Goal: Task Accomplishment & Management: Use online tool/utility

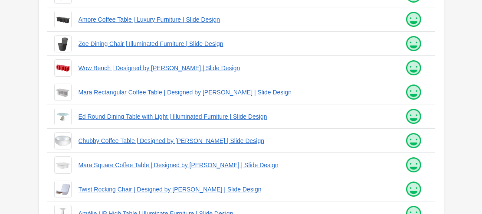
scroll to position [287, 0]
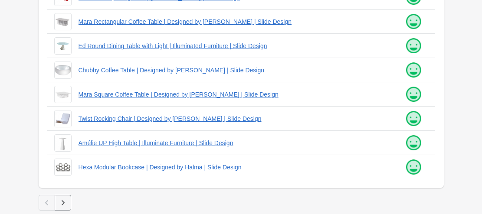
type input "*****"
click at [60, 201] on icon "button" at bounding box center [63, 203] width 9 height 9
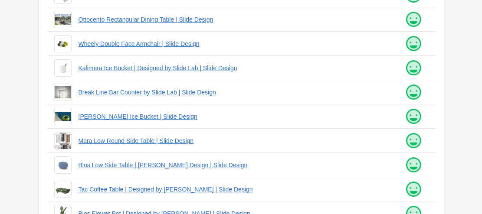
scroll to position [287, 0]
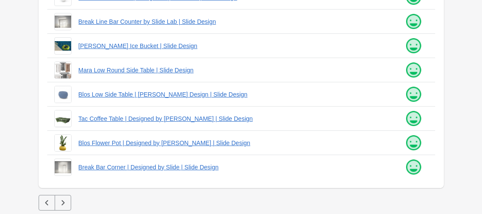
drag, startPoint x: 67, startPoint y: 202, endPoint x: 74, endPoint y: 205, distance: 7.3
click at [68, 205] on button "button" at bounding box center [63, 203] width 16 height 16
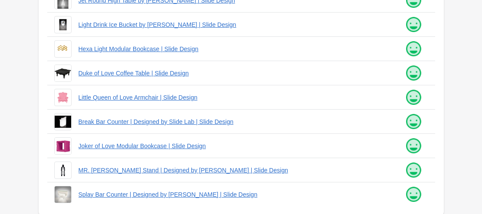
scroll to position [287, 0]
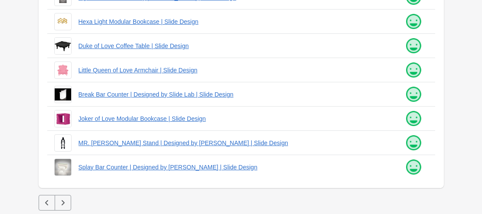
click at [64, 202] on icon "button" at bounding box center [63, 203] width 9 height 9
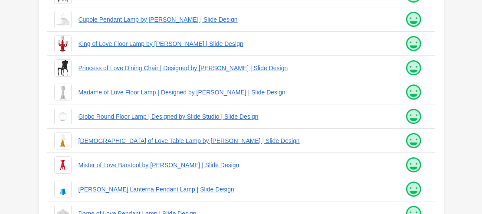
scroll to position [287, 0]
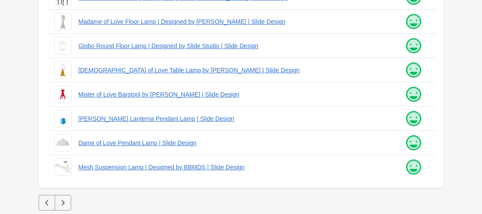
drag, startPoint x: 63, startPoint y: 199, endPoint x: 78, endPoint y: 201, distance: 14.4
click at [63, 200] on icon "button" at bounding box center [63, 203] width 9 height 9
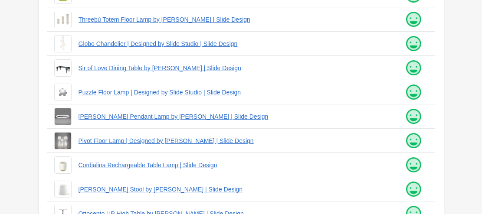
scroll to position [287, 0]
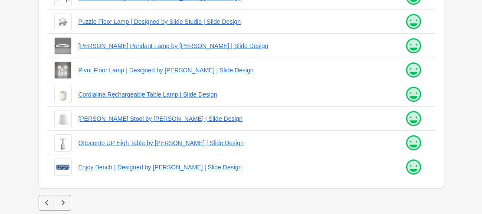
drag, startPoint x: 61, startPoint y: 203, endPoint x: 205, endPoint y: 196, distance: 144.1
click at [62, 202] on icon "button" at bounding box center [63, 203] width 9 height 9
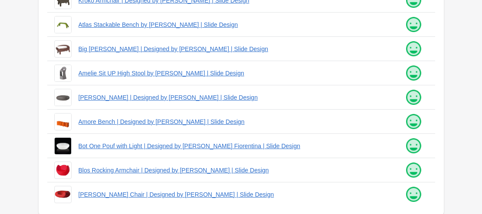
scroll to position [287, 0]
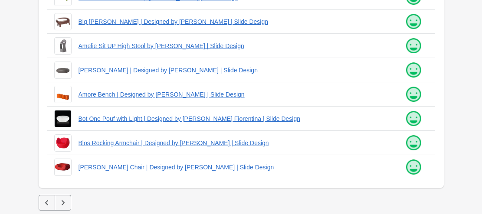
click at [71, 200] on div at bounding box center [241, 203] width 405 height 16
click at [64, 204] on icon "button" at bounding box center [63, 203] width 9 height 9
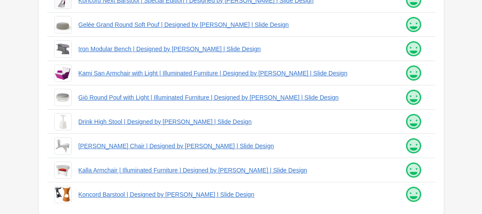
scroll to position [287, 0]
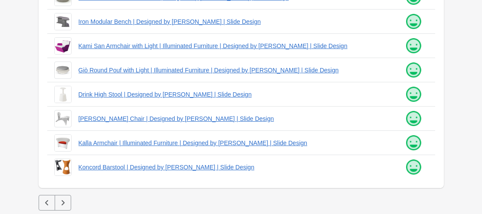
drag, startPoint x: 62, startPoint y: 202, endPoint x: 217, endPoint y: 208, distance: 155.3
click at [62, 202] on icon "button" at bounding box center [63, 203] width 9 height 9
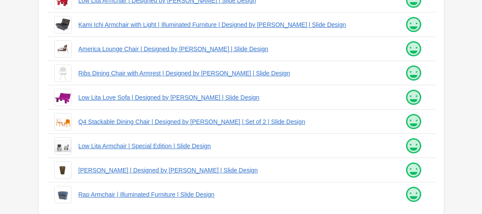
scroll to position [287, 0]
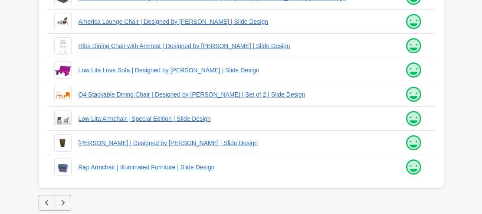
click at [62, 202] on icon "button" at bounding box center [63, 203] width 9 height 9
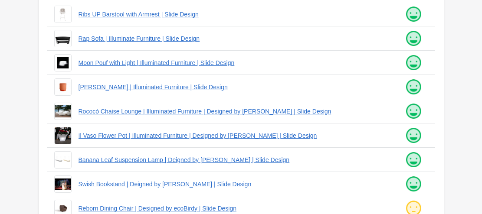
scroll to position [287, 0]
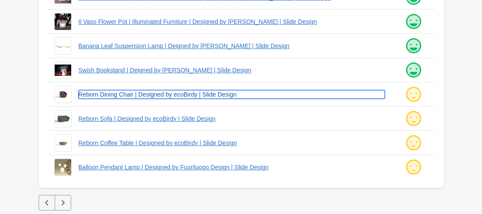
click at [98, 94] on link "Reborn Dining Chair | Designed by ecoBirdy | Slide Design" at bounding box center [231, 94] width 306 height 9
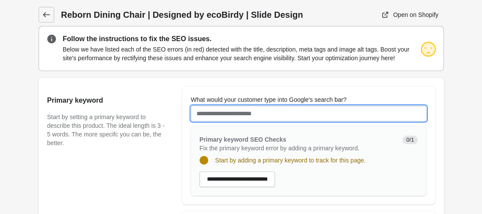
click at [212, 118] on input "What would your customer type into Google's search bar?" at bounding box center [308, 114] width 235 height 16
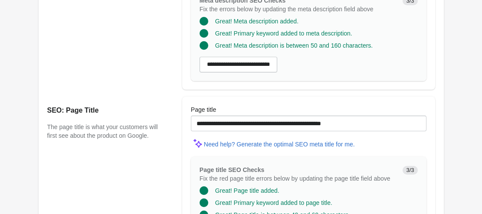
scroll to position [775, 0]
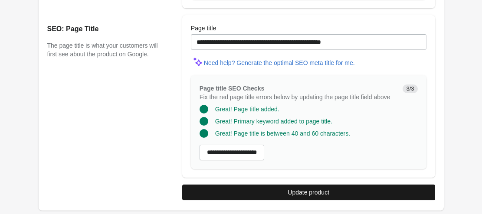
type input "**********"
click at [327, 196] on button "Update product" at bounding box center [308, 193] width 253 height 16
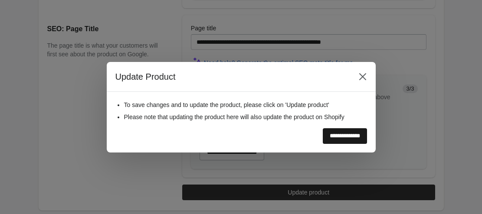
click at [340, 134] on input "**********" at bounding box center [344, 136] width 44 height 16
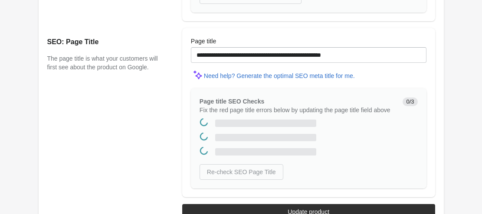
scroll to position [0, 0]
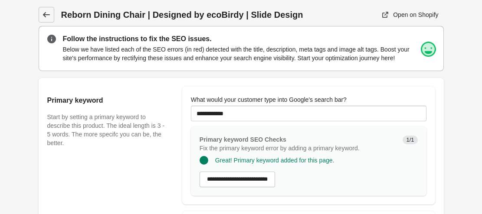
click at [43, 16] on icon at bounding box center [46, 14] width 9 height 9
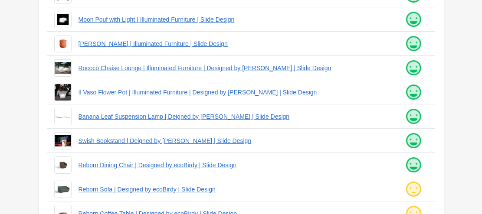
scroll to position [260, 0]
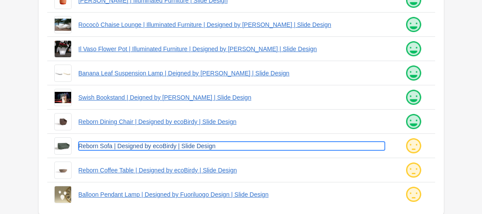
click at [108, 148] on link "Reborn Sofa | Designed by ecoBirdy | Slide Design" at bounding box center [231, 146] width 306 height 9
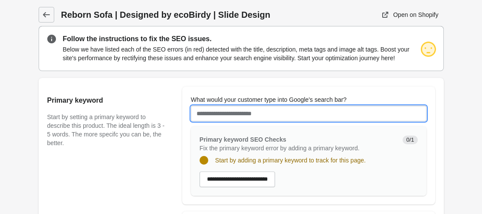
click at [212, 109] on input "What would your customer type into Google's search bar?" at bounding box center [308, 114] width 235 height 16
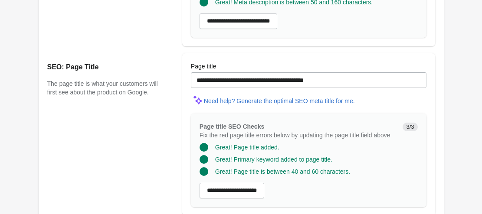
scroll to position [775, 0]
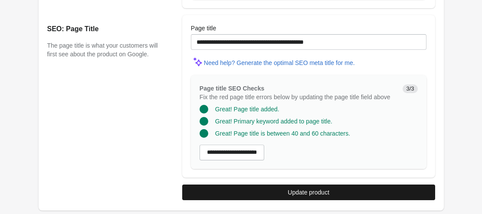
type input "****"
click at [298, 194] on div "Update product" at bounding box center [308, 192] width 42 height 7
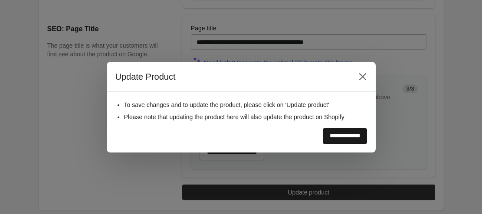
click at [340, 140] on input "**********" at bounding box center [344, 136] width 44 height 16
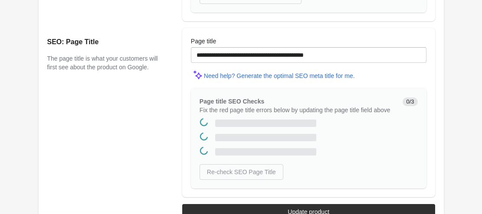
scroll to position [0, 0]
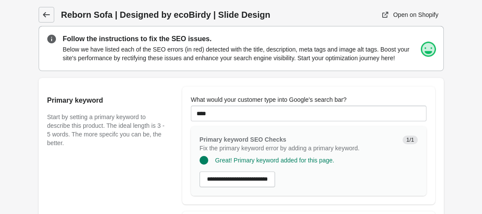
click at [45, 11] on icon at bounding box center [46, 14] width 9 height 9
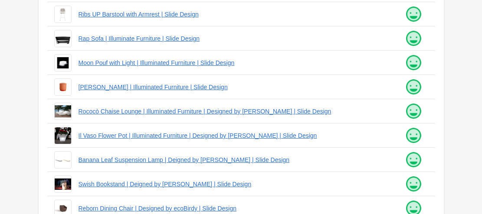
scroll to position [260, 0]
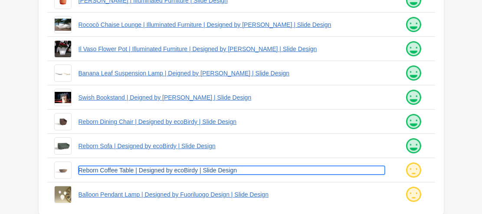
click at [171, 173] on link "Reborn Coffee Table | Designed by ecoBirdy | Slide Design" at bounding box center [231, 170] width 306 height 9
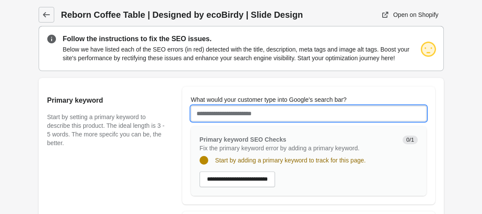
click at [228, 118] on input "What would your customer type into Google's search bar?" at bounding box center [308, 114] width 235 height 16
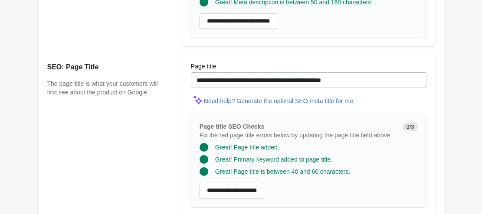
scroll to position [775, 0]
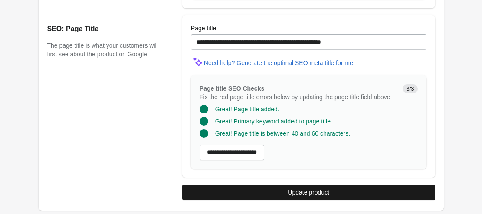
type input "**********"
click at [313, 189] on div "Update product" at bounding box center [308, 192] width 42 height 7
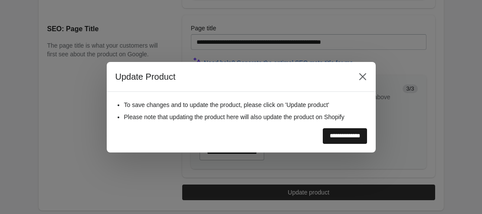
click at [329, 135] on input "**********" at bounding box center [344, 136] width 44 height 16
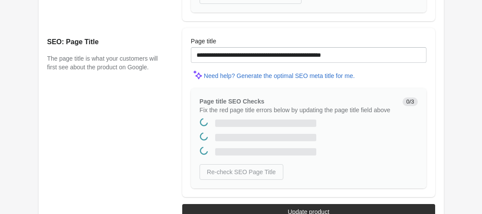
scroll to position [0, 0]
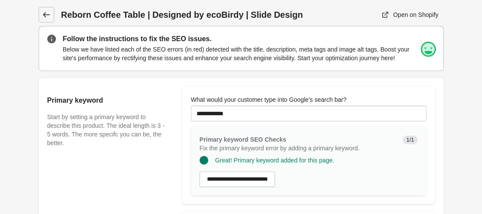
click at [44, 16] on icon at bounding box center [45, 14] width 7 height 5
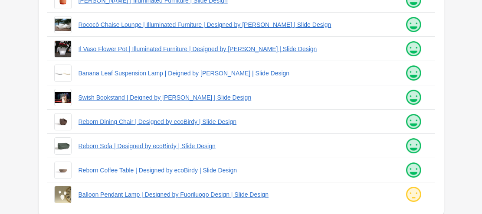
scroll to position [287, 0]
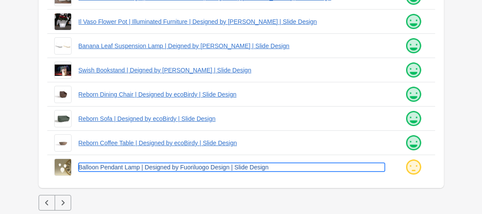
click at [140, 169] on link "Balloon Pendant Lamp | Designed by Fuoriluogo Design | Slide Design" at bounding box center [231, 167] width 306 height 9
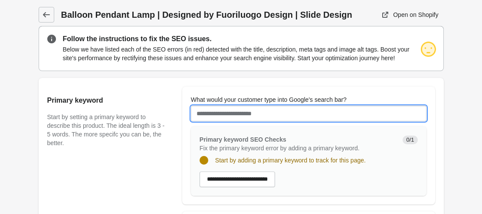
click at [223, 114] on input "What would your customer type into Google's search bar?" at bounding box center [308, 114] width 235 height 16
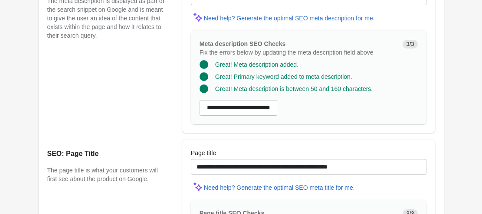
scroll to position [775, 0]
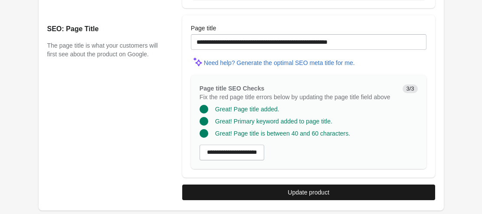
type input "**********"
click at [306, 195] on div "Update product" at bounding box center [308, 192] width 42 height 7
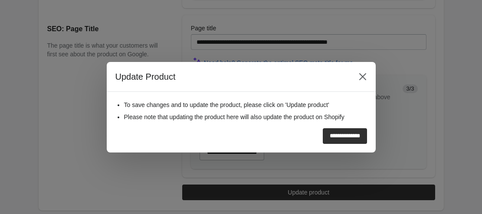
click at [322, 135] on input "**********" at bounding box center [344, 136] width 44 height 16
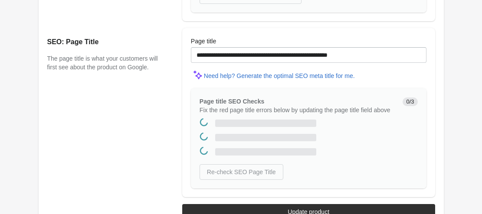
scroll to position [0, 0]
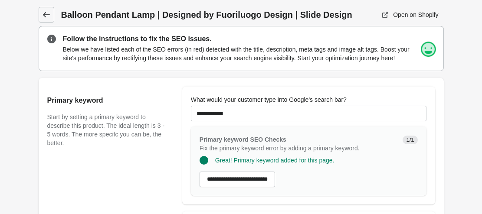
click at [44, 15] on icon at bounding box center [45, 14] width 7 height 5
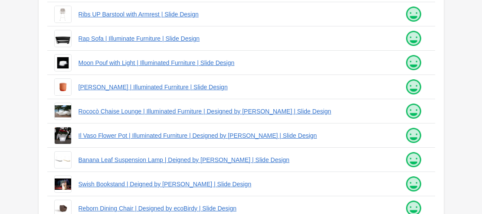
scroll to position [287, 0]
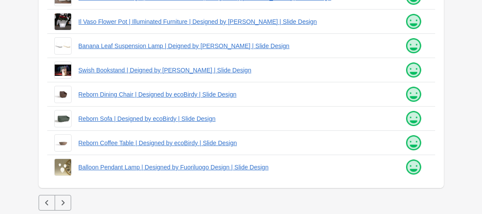
click at [62, 203] on icon "button" at bounding box center [63, 203] width 9 height 9
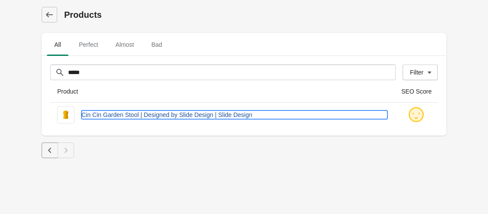
click at [120, 115] on link "Cin Cin Garden Stool | Designed by Slide Design | Slide Design" at bounding box center [234, 115] width 306 height 9
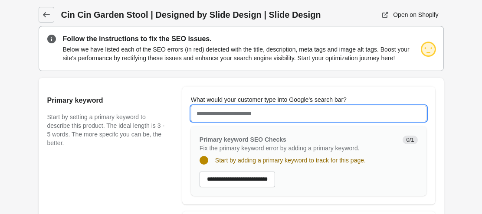
click at [215, 114] on input "What would your customer type into Google's search bar?" at bounding box center [308, 114] width 235 height 16
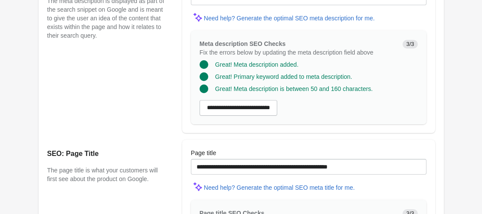
scroll to position [775, 0]
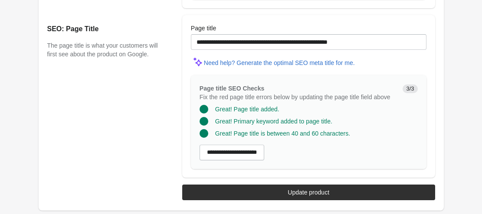
type input "*****"
click at [316, 197] on button "Update product" at bounding box center [308, 193] width 253 height 16
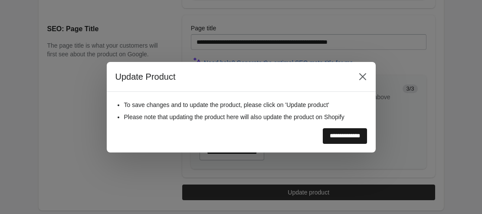
click at [338, 141] on input "**********" at bounding box center [344, 136] width 44 height 16
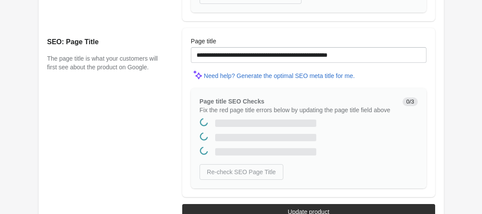
scroll to position [0, 0]
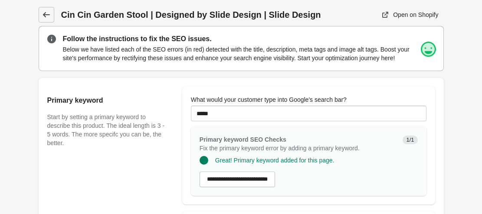
click at [43, 12] on icon at bounding box center [46, 14] width 9 height 9
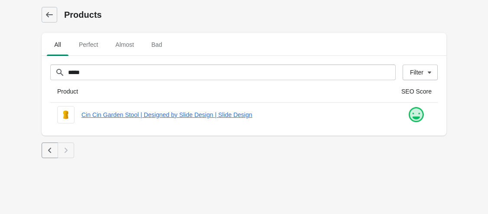
click at [43, 12] on link at bounding box center [50, 15] width 16 height 16
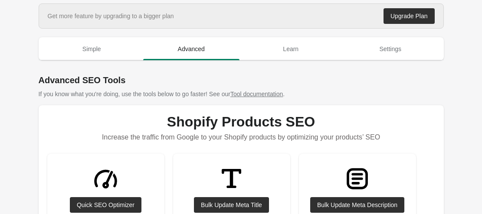
scroll to position [87, 0]
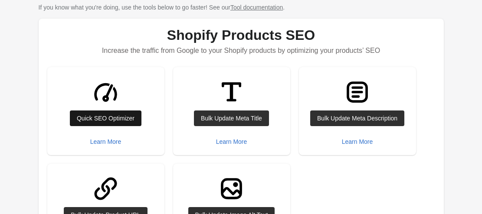
click at [109, 119] on div "Quick SEO Optimizer" at bounding box center [106, 118] width 58 height 7
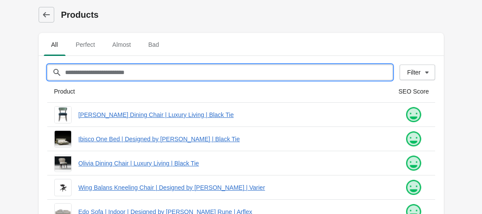
click at [90, 72] on input "Filter[title]" at bounding box center [229, 73] width 328 height 16
type input "*********"
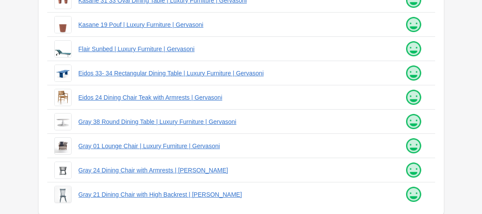
scroll to position [287, 0]
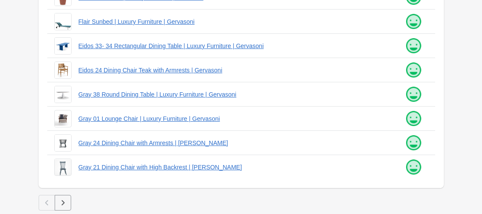
drag, startPoint x: 62, startPoint y: 198, endPoint x: 189, endPoint y: 178, distance: 128.2
click at [64, 198] on button "button" at bounding box center [63, 203] width 16 height 16
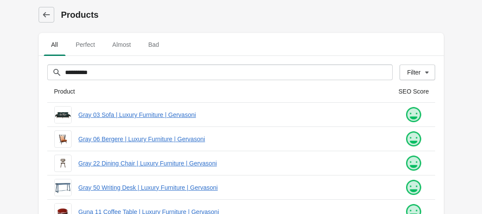
scroll to position [287, 0]
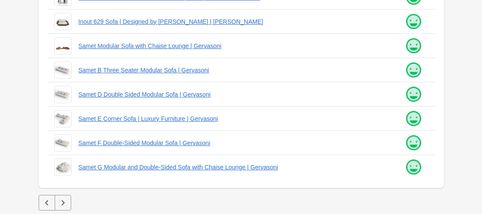
drag, startPoint x: 67, startPoint y: 204, endPoint x: 190, endPoint y: 177, distance: 125.7
click at [73, 202] on div at bounding box center [241, 203] width 405 height 16
click at [64, 204] on icon "button" at bounding box center [63, 203] width 9 height 9
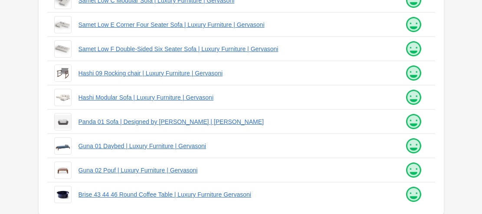
scroll to position [287, 0]
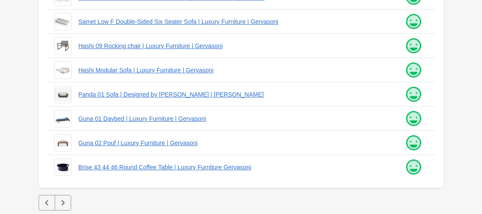
drag, startPoint x: 60, startPoint y: 199, endPoint x: 137, endPoint y: 176, distance: 80.6
click at [64, 199] on icon "button" at bounding box center [63, 203] width 9 height 9
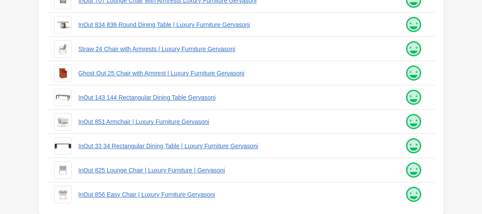
scroll to position [287, 0]
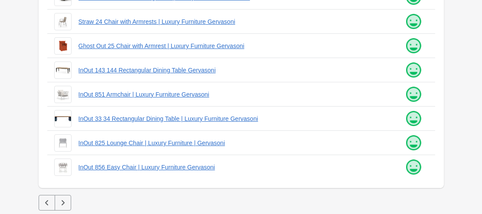
drag, startPoint x: 64, startPoint y: 200, endPoint x: 102, endPoint y: 195, distance: 38.4
click at [65, 200] on icon "button" at bounding box center [63, 203] width 9 height 9
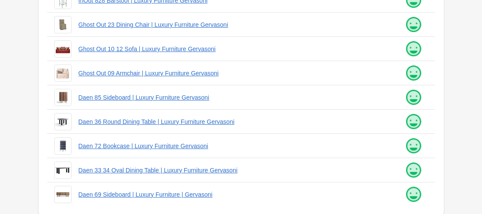
scroll to position [287, 0]
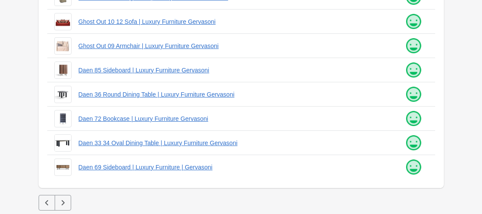
click at [65, 202] on icon "button" at bounding box center [63, 203] width 9 height 9
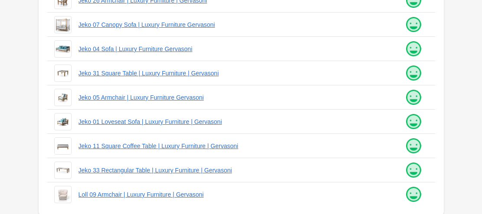
scroll to position [287, 0]
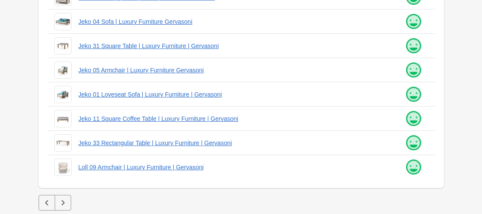
drag, startPoint x: 65, startPoint y: 201, endPoint x: 79, endPoint y: 193, distance: 15.5
click at [70, 198] on button "button" at bounding box center [63, 203] width 16 height 16
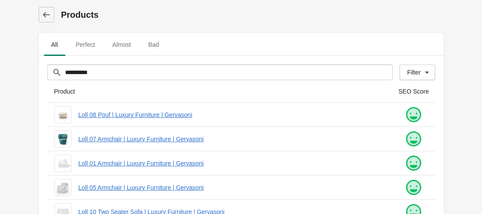
scroll to position [287, 0]
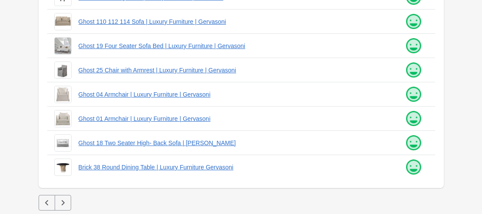
drag, startPoint x: 64, startPoint y: 203, endPoint x: 77, endPoint y: 200, distance: 12.9
click at [67, 202] on button "button" at bounding box center [63, 203] width 16 height 16
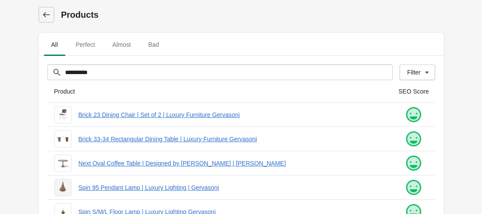
scroll to position [287, 0]
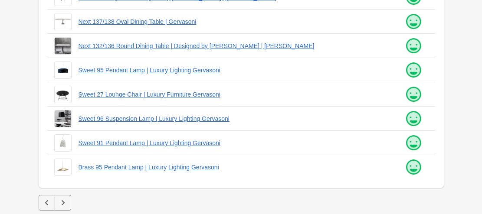
drag, startPoint x: 62, startPoint y: 205, endPoint x: 121, endPoint y: 184, distance: 62.8
click at [67, 202] on button "button" at bounding box center [63, 203] width 16 height 16
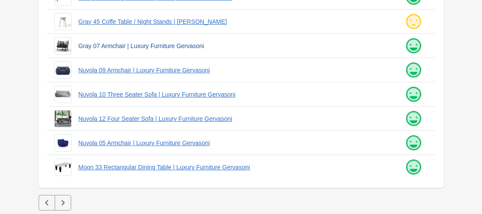
scroll to position [157, 0]
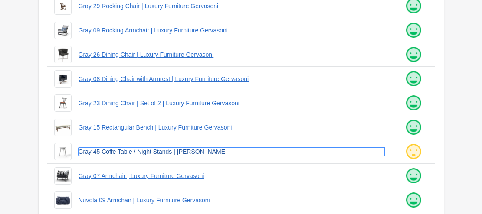
click at [120, 154] on link "Gray 45 Coffe Table / Night Stands | [PERSON_NAME]" at bounding box center [231, 151] width 306 height 9
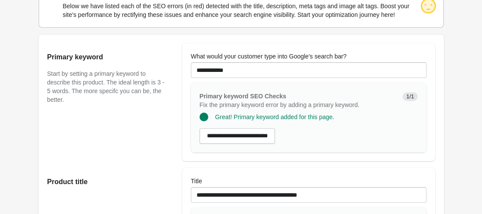
scroll to position [130, 0]
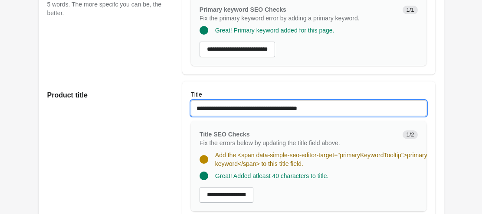
click at [289, 109] on input "**********" at bounding box center [308, 109] width 235 height 16
click at [251, 107] on input "**********" at bounding box center [308, 109] width 235 height 16
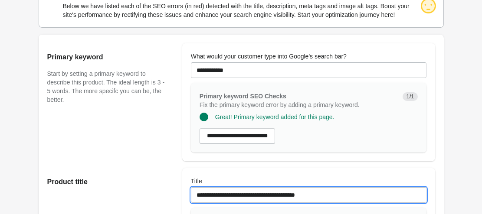
scroll to position [87, 0]
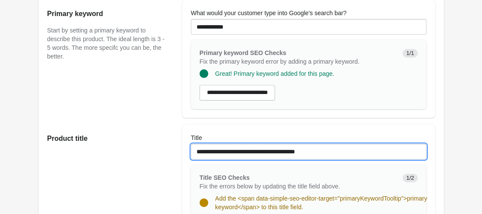
drag, startPoint x: 232, startPoint y: 151, endPoint x: 242, endPoint y: 150, distance: 9.7
click at [233, 151] on input "**********" at bounding box center [308, 152] width 235 height 16
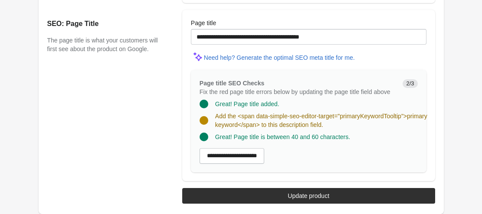
scroll to position [694, 0]
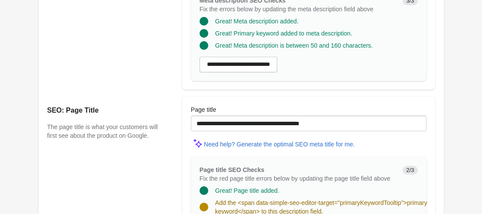
type input "**********"
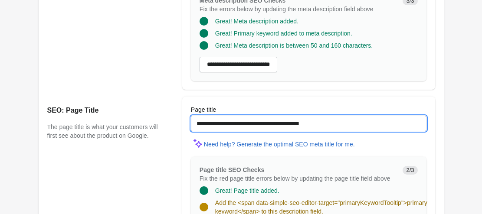
click at [252, 125] on input "**********" at bounding box center [308, 124] width 235 height 16
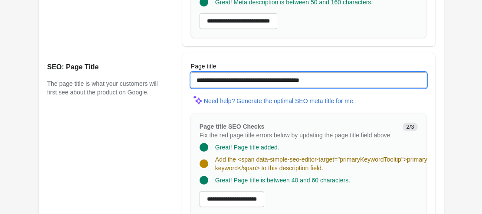
click at [232, 84] on input "**********" at bounding box center [308, 80] width 235 height 16
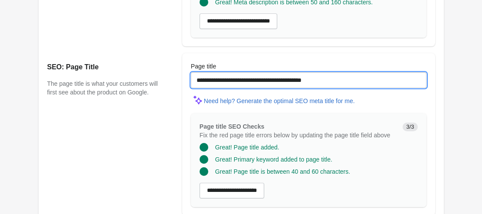
scroll to position [775, 0]
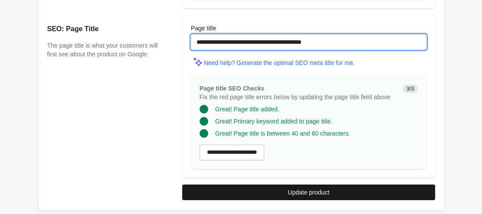
type input "**********"
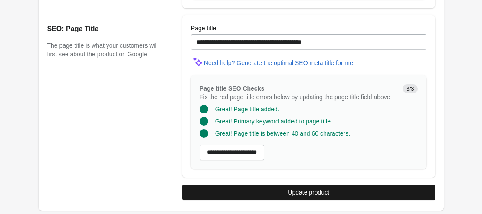
click at [299, 190] on div "Update product" at bounding box center [308, 192] width 42 height 7
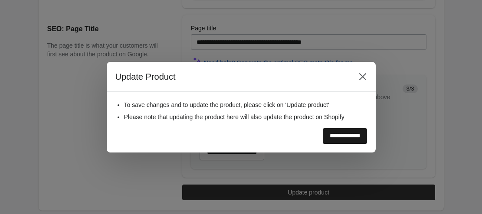
click at [343, 133] on input "**********" at bounding box center [344, 136] width 44 height 16
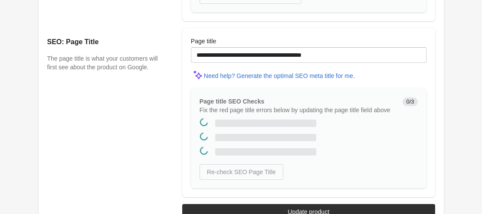
scroll to position [0, 0]
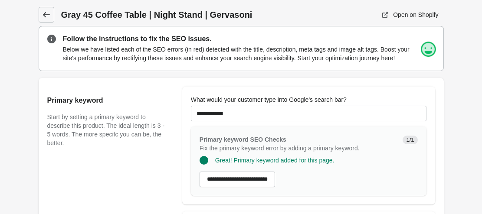
click at [47, 15] on icon at bounding box center [45, 14] width 7 height 5
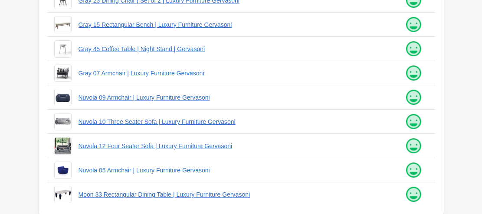
scroll to position [287, 0]
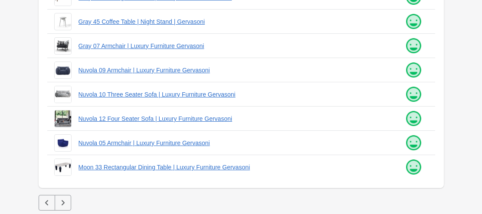
click at [66, 205] on icon "button" at bounding box center [63, 203] width 9 height 9
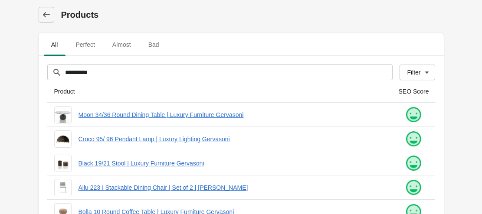
scroll to position [287, 0]
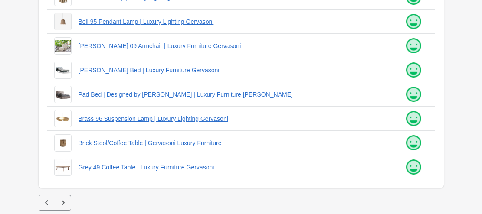
drag, startPoint x: 63, startPoint y: 202, endPoint x: 75, endPoint y: 195, distance: 14.4
click at [65, 200] on icon "button" at bounding box center [63, 203] width 9 height 9
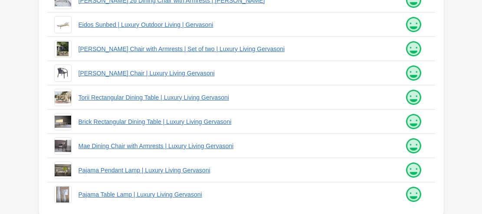
scroll to position [287, 0]
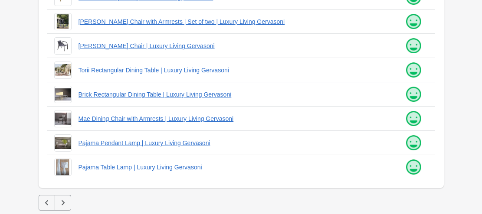
click at [65, 206] on icon "button" at bounding box center [63, 203] width 9 height 9
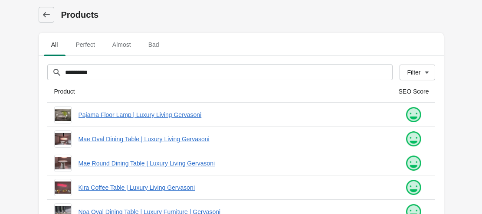
scroll to position [93, 0]
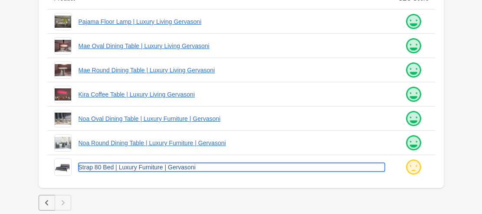
click at [115, 170] on link "Strap 80 Bed | Luxury Furniture | Gervasoni" at bounding box center [231, 167] width 306 height 9
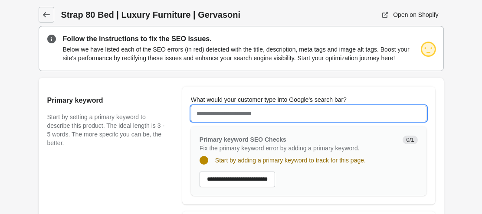
click at [231, 111] on input "What would your customer type into Google's search bar?" at bounding box center [308, 114] width 235 height 16
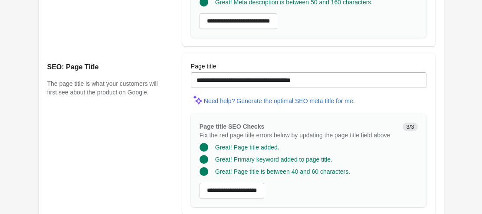
scroll to position [775, 0]
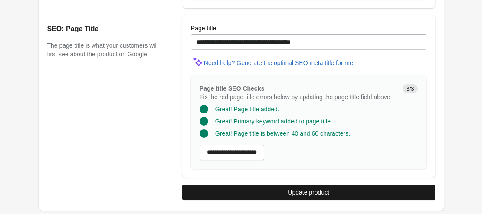
type input "***"
click at [317, 197] on button "Update product" at bounding box center [308, 193] width 253 height 16
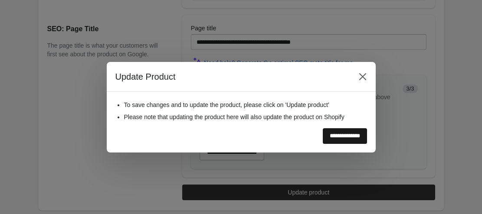
click at [332, 137] on input "**********" at bounding box center [344, 136] width 44 height 16
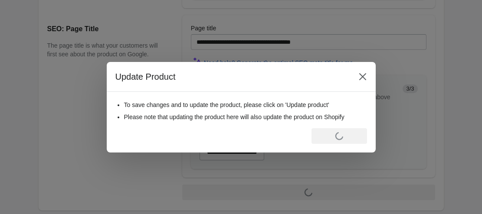
scroll to position [0, 0]
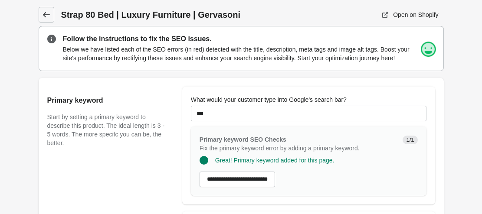
click at [44, 14] on icon at bounding box center [45, 14] width 7 height 5
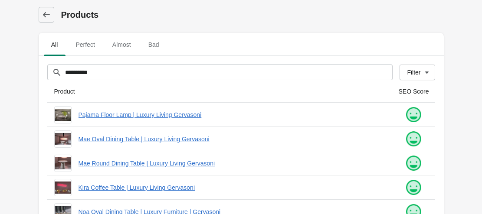
scroll to position [93, 0]
